Goal: Task Accomplishment & Management: Use online tool/utility

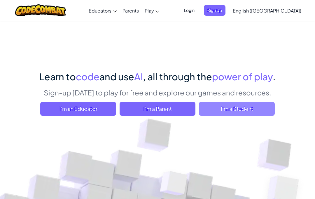
click at [256, 107] on span "I'm a Student" at bounding box center [237, 109] width 76 height 14
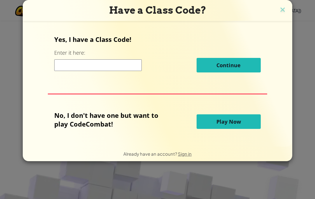
click at [251, 126] on button "Play Now" at bounding box center [228, 122] width 64 height 15
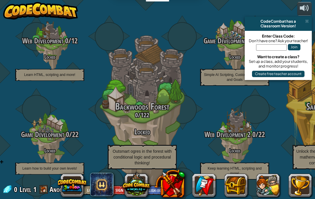
scroll to position [-1, 167]
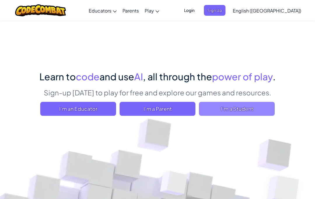
click at [210, 110] on span "I'm a Student" at bounding box center [237, 109] width 76 height 14
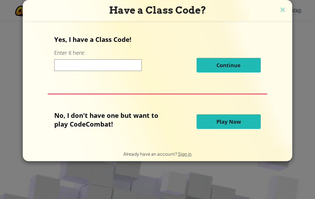
click at [210, 126] on button "Play Now" at bounding box center [228, 122] width 64 height 15
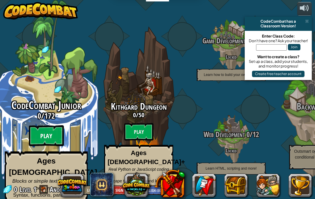
click at [41, 131] on btn "Play" at bounding box center [46, 136] width 35 height 21
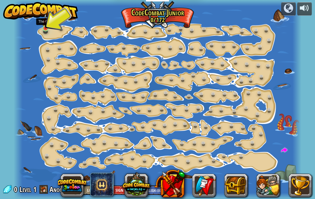
click at [44, 27] on img at bounding box center [45, 20] width 7 height 15
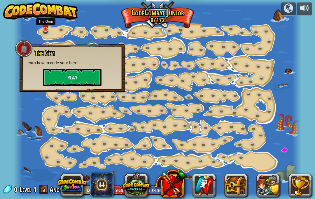
click at [61, 79] on button "Play" at bounding box center [72, 77] width 58 height 17
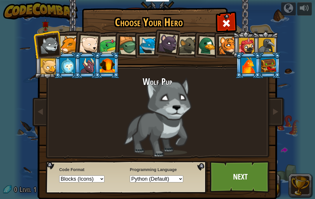
click at [109, 68] on div at bounding box center [107, 66] width 15 height 16
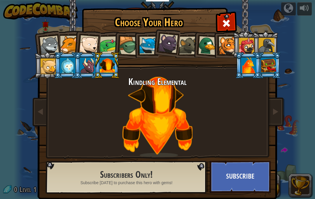
click at [147, 43] on div at bounding box center [148, 46] width 18 height 18
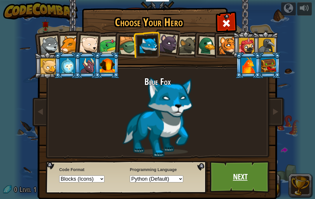
click at [231, 171] on link "Next" at bounding box center [240, 177] width 61 height 32
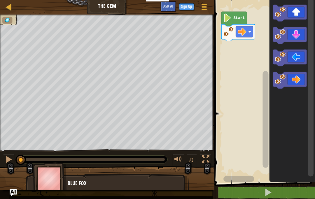
click at [226, 18] on icon "Blockly Workspace" at bounding box center [233, 19] width 25 height 15
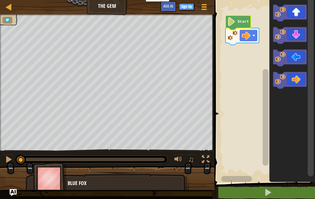
click at [236, 23] on icon "Blockly Workspace" at bounding box center [237, 22] width 25 height 15
click at [228, 22] on image "Blockly Workspace" at bounding box center [231, 21] width 8 height 9
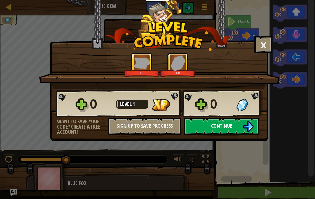
click at [198, 129] on button "Continue" at bounding box center [221, 126] width 75 height 17
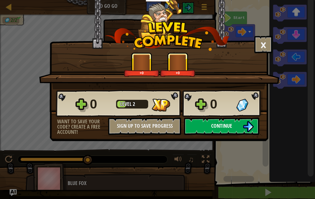
click at [212, 126] on span "Continue" at bounding box center [221, 125] width 21 height 7
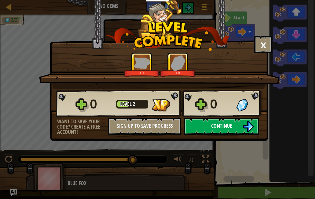
click at [251, 127] on img at bounding box center [247, 126] width 11 height 11
click at [202, 125] on button "Continue" at bounding box center [221, 126] width 75 height 17
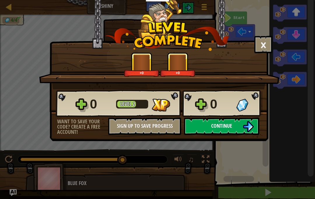
click at [246, 126] on img at bounding box center [247, 126] width 11 height 11
click at [245, 127] on img at bounding box center [247, 126] width 11 height 11
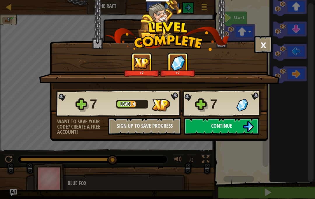
click at [246, 131] on img at bounding box center [247, 126] width 11 height 11
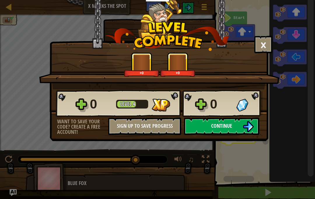
click at [238, 126] on button "Continue" at bounding box center [221, 126] width 75 height 17
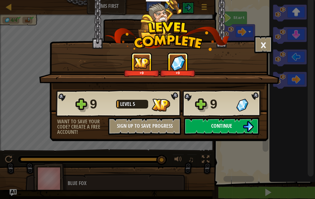
click at [243, 129] on img at bounding box center [247, 126] width 11 height 11
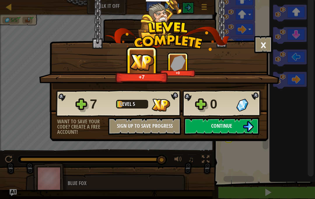
click at [245, 128] on img at bounding box center [247, 126] width 11 height 11
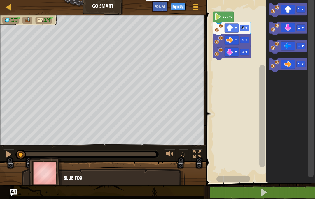
click at [263, 117] on rect "Blockly Workspace" at bounding box center [262, 116] width 6 height 103
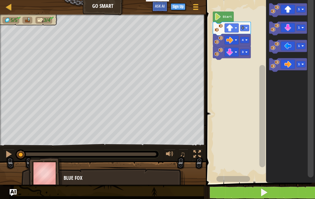
click at [273, 193] on button at bounding box center [263, 192] width 111 height 13
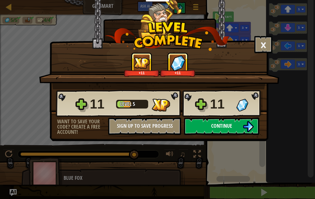
click at [246, 128] on img at bounding box center [247, 126] width 11 height 11
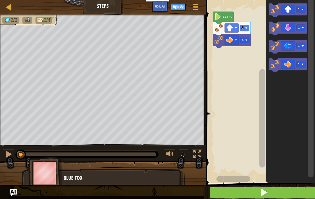
click at [272, 189] on button at bounding box center [263, 192] width 111 height 13
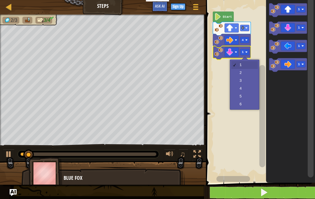
click at [244, 51] on rect "Blockly Workspace" at bounding box center [244, 52] width 9 height 6
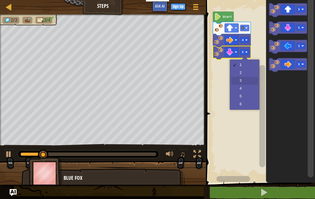
click at [244, 80] on rect "Blockly Workspace" at bounding box center [259, 90] width 111 height 186
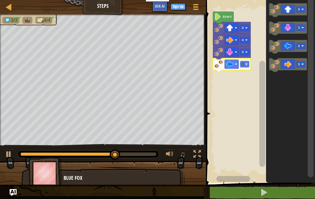
click at [246, 63] on rect "Blockly Workspace" at bounding box center [244, 64] width 9 height 6
click at [243, 87] on rect "Blockly Workspace" at bounding box center [259, 90] width 111 height 186
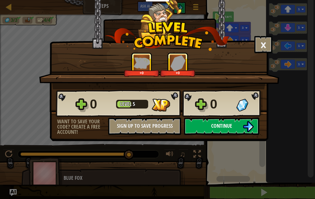
click at [244, 119] on button "Continue" at bounding box center [221, 126] width 75 height 17
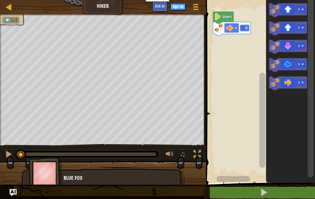
click at [224, 16] on text "Start" at bounding box center [226, 16] width 9 height 3
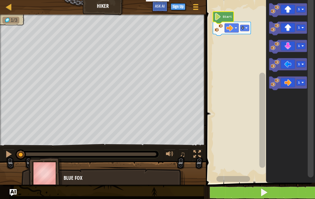
click at [286, 193] on button at bounding box center [263, 192] width 111 height 13
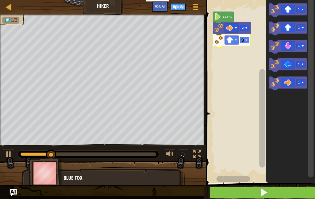
click at [244, 40] on rect "Blockly Workspace" at bounding box center [244, 40] width 9 height 6
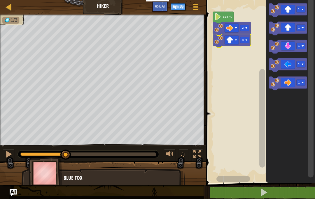
click at [245, 69] on rect "Blockly Workspace" at bounding box center [259, 90] width 111 height 186
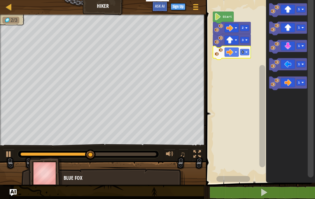
click at [244, 53] on rect "Blockly Workspace" at bounding box center [244, 52] width 9 height 6
click at [244, 72] on rect "Blockly Workspace" at bounding box center [259, 90] width 111 height 186
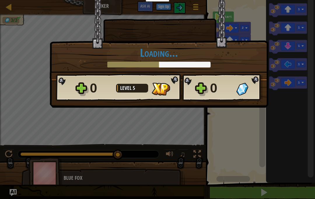
click at [262, 118] on div "× How fun was this level? Loading... Reticulating Splines... Loading... 0 Level…" at bounding box center [157, 99] width 315 height 199
click at [251, 94] on div at bounding box center [249, 89] width 26 height 13
click at [275, 119] on div "× How fun was this level? Loading... Reticulating Splines... Loading... 0 Level…" at bounding box center [157, 99] width 315 height 199
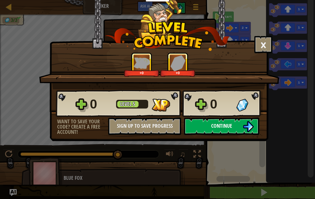
click at [251, 126] on img at bounding box center [247, 126] width 11 height 11
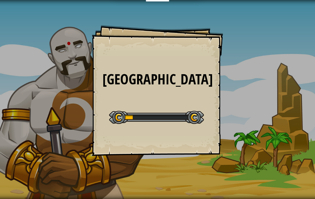
click at [282, 94] on div "Long Hall Goals Start Level Error loading from server. Try refreshing the page.…" at bounding box center [157, 99] width 315 height 199
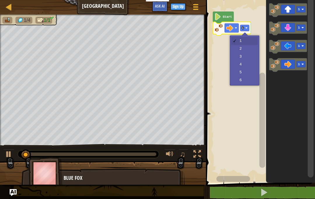
click at [244, 26] on rect "Blockly Workspace" at bounding box center [244, 28] width 9 height 6
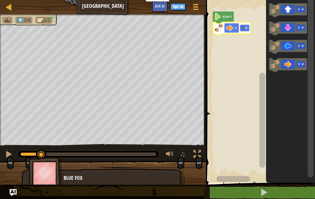
click at [244, 65] on rect "Blockly Workspace" at bounding box center [259, 90] width 111 height 186
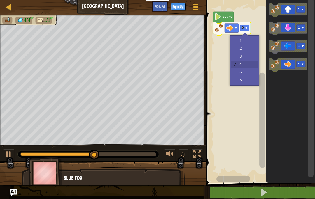
click at [244, 27] on rect "Blockly Workspace" at bounding box center [244, 28] width 9 height 6
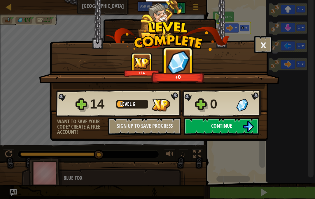
click at [249, 129] on img at bounding box center [247, 126] width 11 height 11
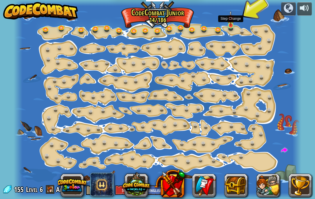
click at [230, 28] on link at bounding box center [232, 26] width 12 height 12
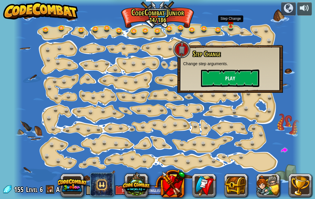
click at [239, 77] on button "Play" at bounding box center [230, 78] width 58 height 17
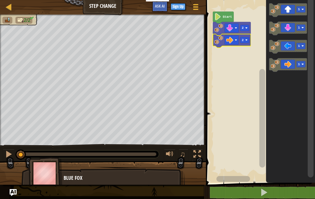
click at [245, 38] on rect "Blockly Workspace" at bounding box center [244, 40] width 9 height 6
click at [243, 80] on rect "Blockly Workspace" at bounding box center [259, 90] width 111 height 186
click at [247, 36] on icon "Blockly Workspace" at bounding box center [232, 41] width 38 height 14
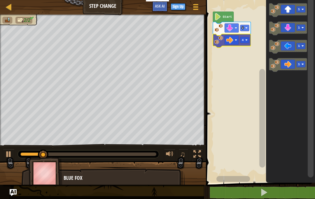
click at [245, 38] on rect "Blockly Workspace" at bounding box center [244, 40] width 9 height 6
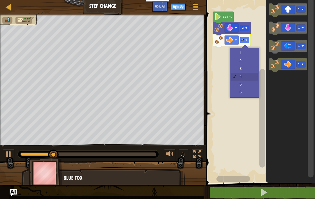
click at [242, 87] on rect "Blockly Workspace" at bounding box center [259, 90] width 111 height 186
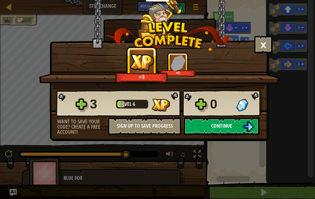
click at [239, 129] on button "Continue" at bounding box center [221, 126] width 75 height 17
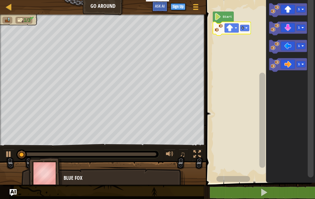
click at [246, 28] on image "Blockly Workspace" at bounding box center [246, 28] width 2 height 2
click at [245, 48] on rect "Blockly Workspace" at bounding box center [259, 90] width 111 height 186
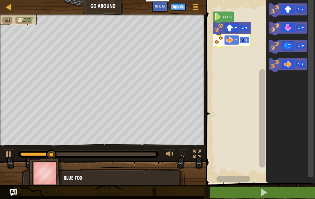
click at [247, 38] on rect "Blockly Workspace" at bounding box center [244, 40] width 9 height 6
click at [244, 76] on rect "Blockly Workspace" at bounding box center [259, 90] width 111 height 186
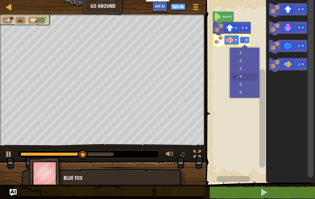
click at [246, 39] on image "Blockly Workspace" at bounding box center [246, 40] width 2 height 2
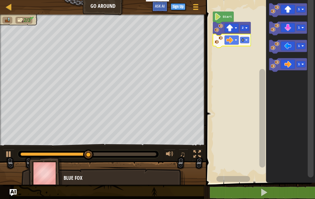
click at [246, 71] on rect "Blockly Workspace" at bounding box center [259, 90] width 111 height 186
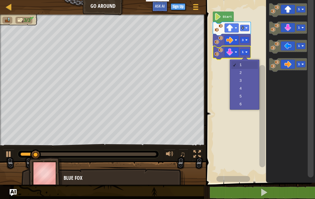
click at [247, 52] on image "Blockly Workspace" at bounding box center [246, 52] width 2 height 2
click at [242, 75] on rect "Blockly Workspace" at bounding box center [259, 90] width 111 height 186
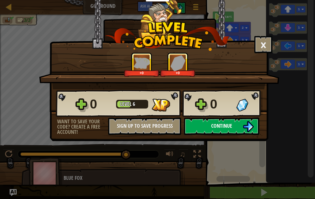
click at [249, 122] on img at bounding box center [247, 126] width 11 height 11
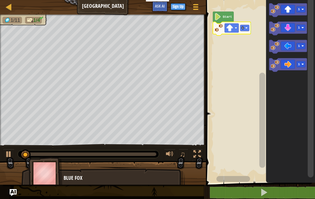
click at [244, 27] on rect "Blockly Workspace" at bounding box center [244, 28] width 9 height 6
click at [243, 57] on rect "Blockly Workspace" at bounding box center [259, 90] width 111 height 186
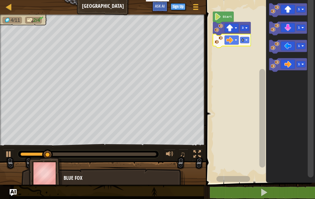
click at [244, 41] on rect "Blockly Workspace" at bounding box center [244, 40] width 9 height 6
click at [242, 71] on rect "Blockly Workspace" at bounding box center [259, 90] width 111 height 186
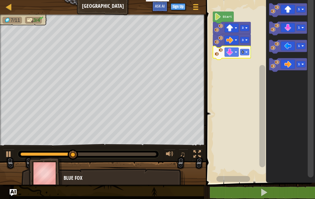
click at [247, 53] on image "Blockly Workspace" at bounding box center [246, 52] width 2 height 2
click at [245, 82] on rect "Blockly Workspace" at bounding box center [259, 90] width 111 height 186
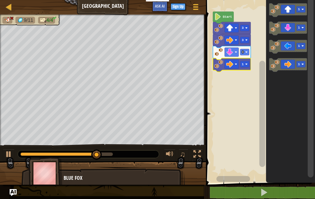
click at [245, 62] on rect "Blockly Workspace" at bounding box center [244, 64] width 9 height 6
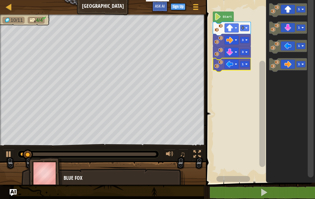
click at [247, 64] on image "Blockly Workspace" at bounding box center [246, 64] width 2 height 2
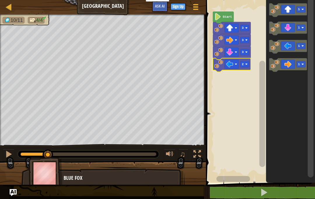
click at [241, 85] on rect "Blockly Workspace" at bounding box center [259, 90] width 111 height 186
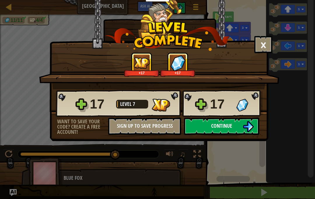
click at [244, 125] on img at bounding box center [247, 126] width 11 height 11
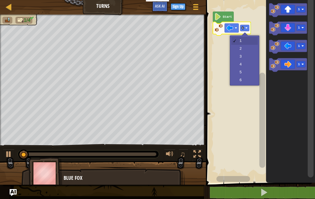
click at [242, 28] on text "1" at bounding box center [243, 27] width 2 height 3
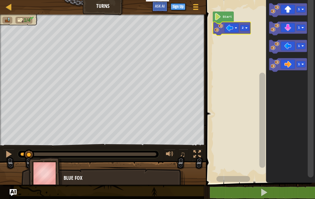
click at [245, 48] on rect "Blockly Workspace" at bounding box center [259, 90] width 111 height 186
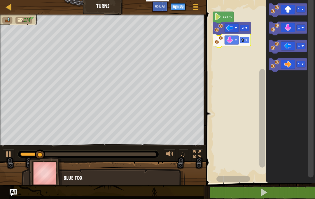
click at [247, 39] on image "Blockly Workspace" at bounding box center [246, 40] width 2 height 2
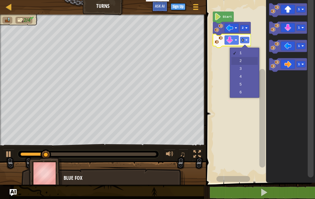
click at [243, 60] on rect "Blockly Workspace" at bounding box center [259, 90] width 111 height 186
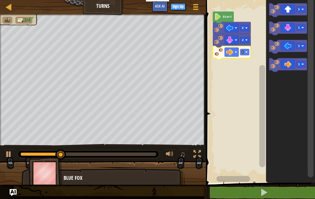
click at [247, 53] on image "Blockly Workspace" at bounding box center [246, 52] width 2 height 2
click at [243, 90] on rect "Blockly Workspace" at bounding box center [259, 90] width 111 height 186
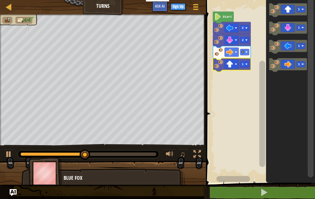
click at [247, 62] on rect "Blockly Workspace" at bounding box center [244, 64] width 9 height 6
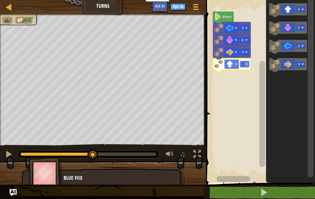
click at [245, 87] on rect "Blockly Workspace" at bounding box center [259, 90] width 111 height 186
click at [244, 64] on rect "Blockly Workspace" at bounding box center [244, 64] width 9 height 6
click at [243, 94] on rect "Blockly Workspace" at bounding box center [259, 90] width 111 height 186
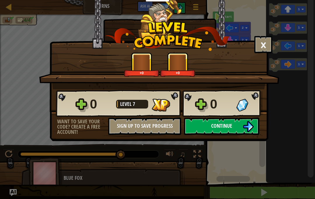
click at [248, 127] on img at bounding box center [247, 126] width 11 height 11
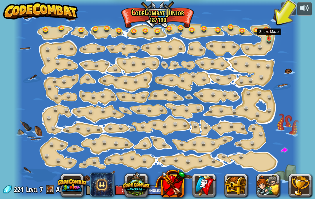
click at [269, 41] on link at bounding box center [270, 40] width 12 height 12
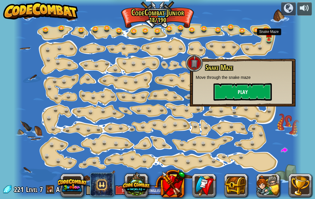
click at [259, 91] on button "Play" at bounding box center [242, 91] width 58 height 17
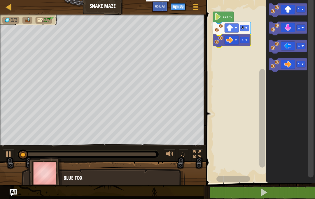
click at [244, 39] on rect "Blockly Workspace" at bounding box center [244, 40] width 9 height 6
click at [242, 60] on rect "Blockly Workspace" at bounding box center [259, 90] width 111 height 186
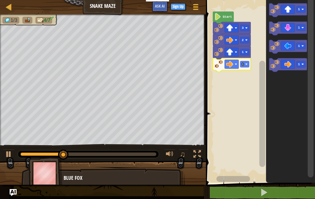
click at [247, 63] on rect "Blockly Workspace" at bounding box center [244, 64] width 9 height 6
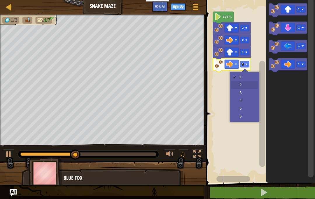
click at [244, 87] on rect "Blockly Workspace" at bounding box center [259, 90] width 111 height 186
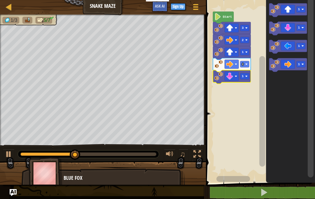
click at [245, 75] on rect "Blockly Workspace" at bounding box center [244, 76] width 9 height 6
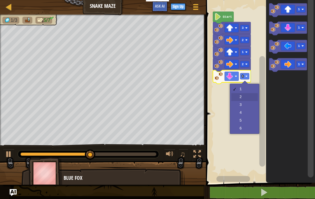
click at [242, 96] on rect "Blockly Workspace" at bounding box center [259, 90] width 111 height 186
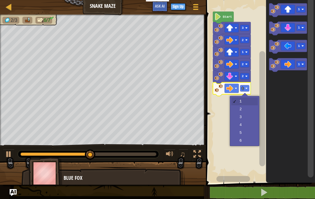
click at [247, 88] on image "Blockly Workspace" at bounding box center [246, 88] width 2 height 2
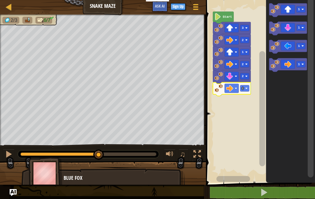
click at [243, 110] on rect "Blockly Workspace" at bounding box center [259, 90] width 111 height 186
click at [287, 10] on icon "Blockly Workspace" at bounding box center [288, 10] width 38 height 14
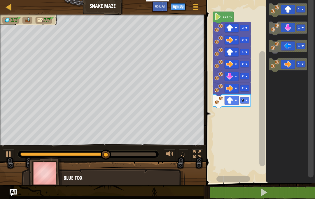
click at [246, 99] on image "Blockly Workspace" at bounding box center [246, 100] width 2 height 2
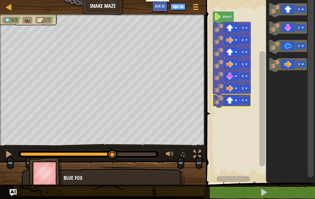
click at [243, 120] on rect "Blockly Workspace" at bounding box center [259, 90] width 111 height 186
click at [246, 100] on image "Blockly Workspace" at bounding box center [246, 100] width 2 height 2
click at [243, 128] on rect "Blockly Workspace" at bounding box center [259, 90] width 111 height 186
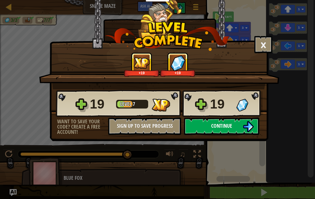
click at [246, 124] on img at bounding box center [247, 126] width 11 height 11
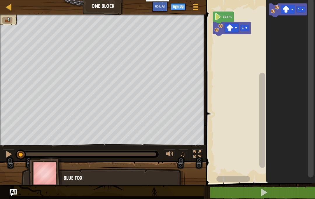
click at [244, 27] on rect "Blockly Workspace" at bounding box center [244, 28] width 9 height 6
click at [242, 50] on rect "Blockly Workspace" at bounding box center [259, 90] width 111 height 186
click at [296, 8] on icon "Blockly Workspace" at bounding box center [288, 10] width 38 height 14
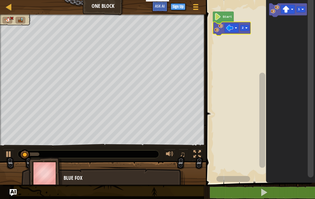
click at [232, 74] on rect "Blockly Workspace" at bounding box center [259, 90] width 111 height 186
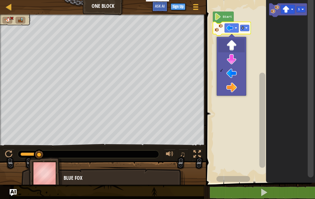
click at [235, 45] on rect "Blockly Workspace" at bounding box center [259, 90] width 111 height 186
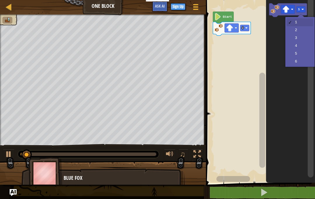
click at [298, 11] on text "1" at bounding box center [299, 9] width 2 height 3
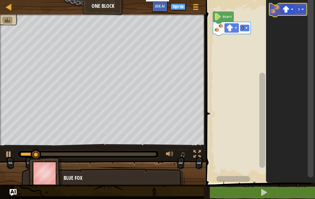
click at [284, 9] on image "Blockly Workspace" at bounding box center [285, 9] width 7 height 7
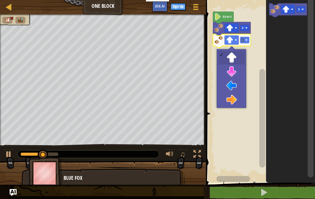
click at [232, 39] on image "Blockly Workspace" at bounding box center [229, 40] width 7 height 7
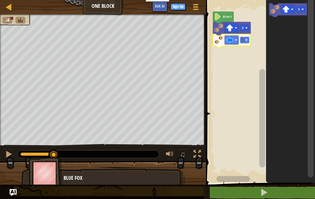
click at [233, 82] on rect "Blockly Workspace" at bounding box center [259, 90] width 111 height 186
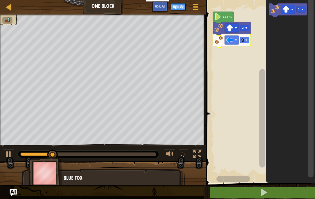
click at [245, 39] on rect "Blockly Workspace" at bounding box center [244, 40] width 9 height 6
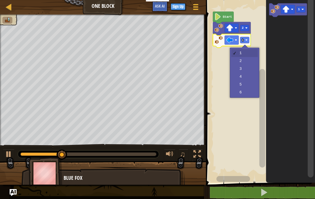
click at [242, 70] on rect "Blockly Workspace" at bounding box center [259, 90] width 111 height 186
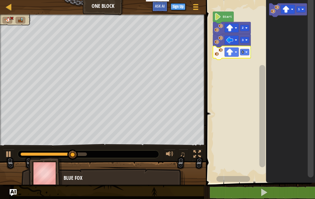
click at [233, 52] on rect "Blockly Workspace" at bounding box center [231, 52] width 14 height 9
click at [232, 86] on rect "Blockly Workspace" at bounding box center [259, 90] width 111 height 186
click at [245, 52] on image "Blockly Workspace" at bounding box center [246, 52] width 2 height 2
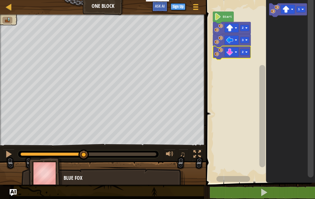
click at [242, 73] on rect "Blockly Workspace" at bounding box center [259, 90] width 111 height 186
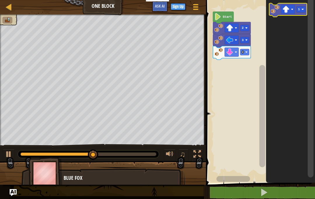
click at [286, 9] on image "Blockly Workspace" at bounding box center [285, 9] width 7 height 7
click at [292, 68] on icon "Blockly Workspace" at bounding box center [290, 90] width 49 height 186
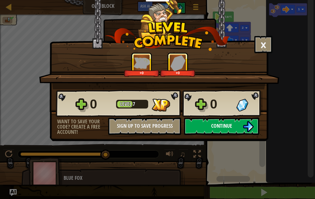
click at [230, 124] on span "Continue" at bounding box center [221, 125] width 21 height 7
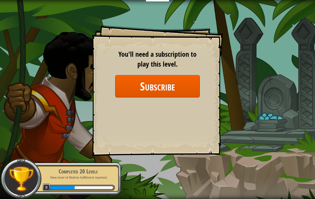
click at [140, 89] on button "Subscribe" at bounding box center [157, 86] width 85 height 22
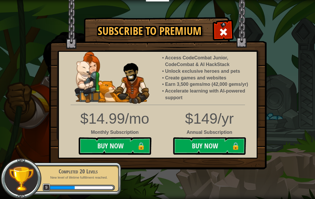
click at [305, 50] on div "Subscribe to Premium Access CodeCombat Junior, CodeCombat & AI HackStack Unlock…" at bounding box center [157, 99] width 315 height 199
click at [226, 30] on span at bounding box center [223, 31] width 9 height 9
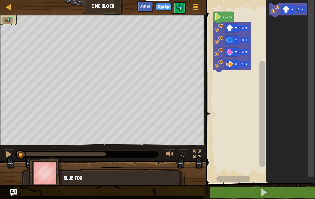
click at [0, 0] on html "Educators Create Free Account School & District Solutions Teacher Toolkit Previ…" at bounding box center [157, 0] width 315 height 0
click at [7, 3] on div at bounding box center [8, 6] width 7 height 7
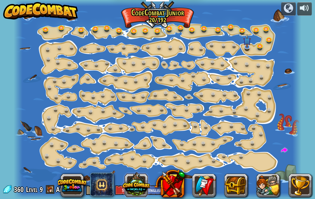
click at [141, 183] on button at bounding box center [136, 185] width 28 height 28
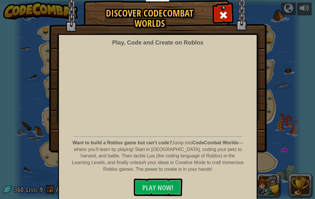
scroll to position [16, 0]
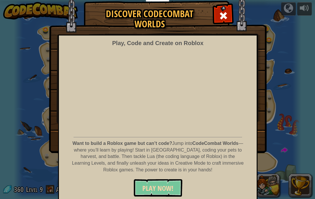
click at [145, 184] on span "PLAY NOW!" at bounding box center [157, 188] width 31 height 9
